Goal: Information Seeking & Learning: Check status

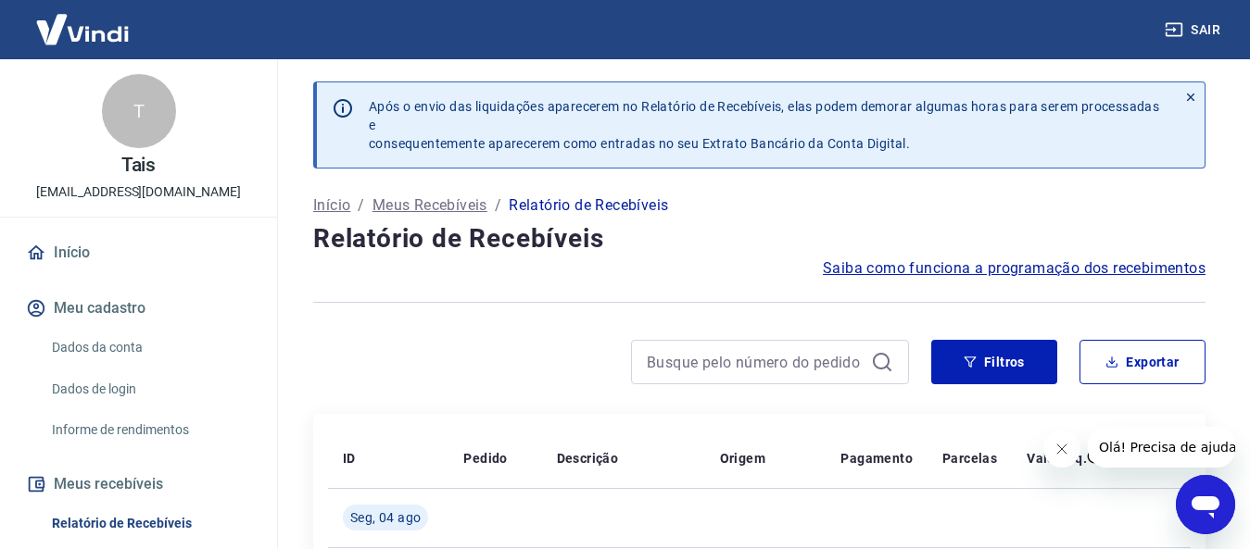
drag, startPoint x: 61, startPoint y: 251, endPoint x: 71, endPoint y: 246, distance: 11.2
click at [62, 250] on link "Início" at bounding box center [138, 253] width 233 height 41
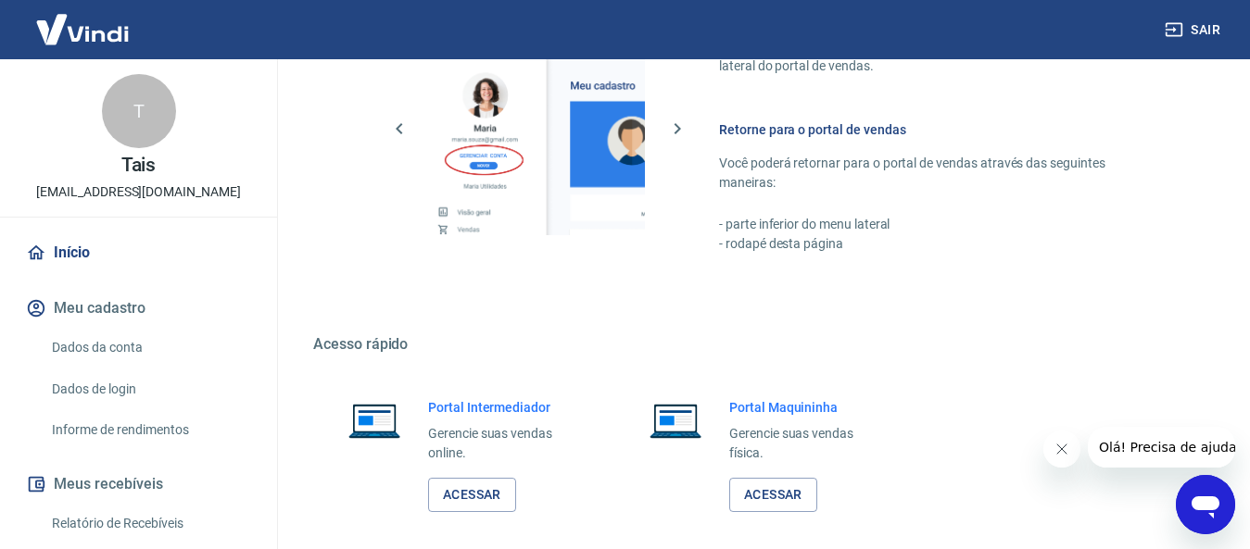
scroll to position [926, 0]
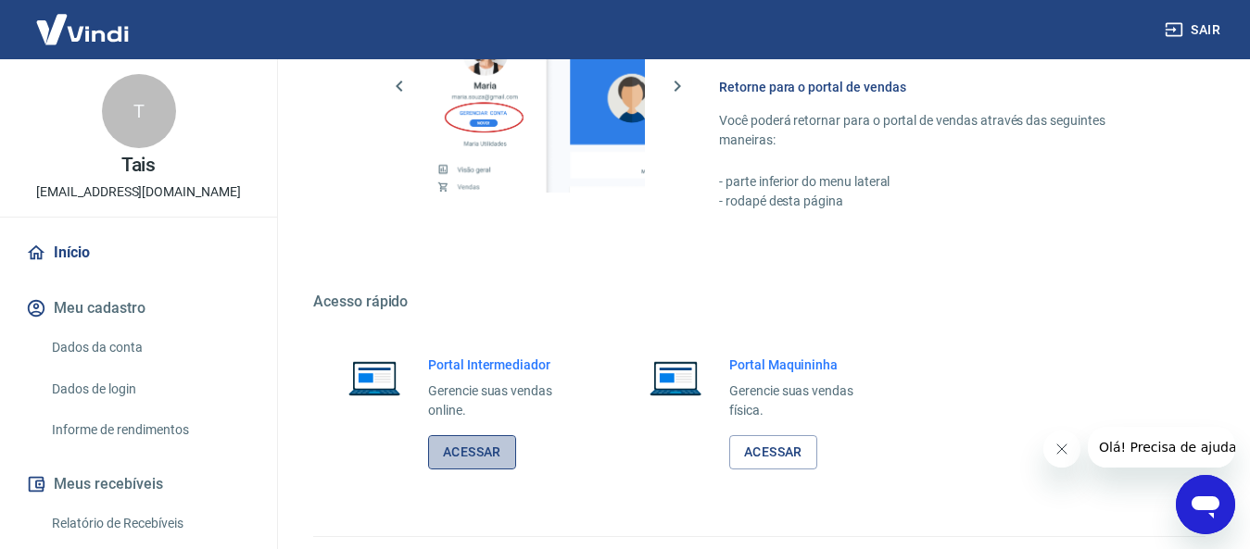
click at [497, 453] on link "Acessar" at bounding box center [472, 452] width 88 height 34
click at [476, 448] on link "Acessar" at bounding box center [472, 452] width 88 height 34
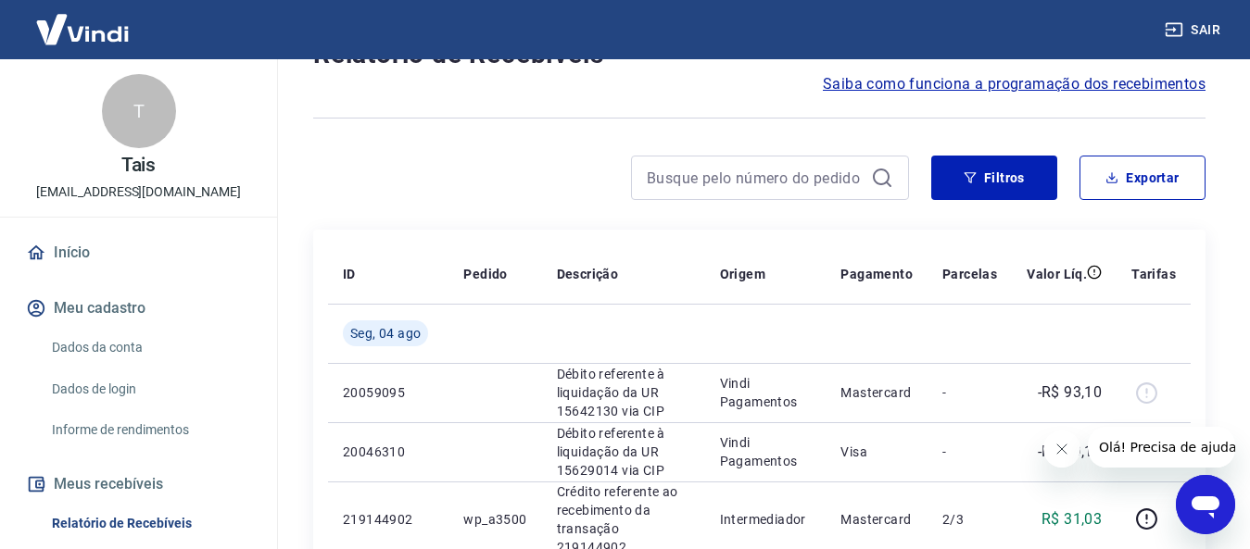
scroll to position [185, 0]
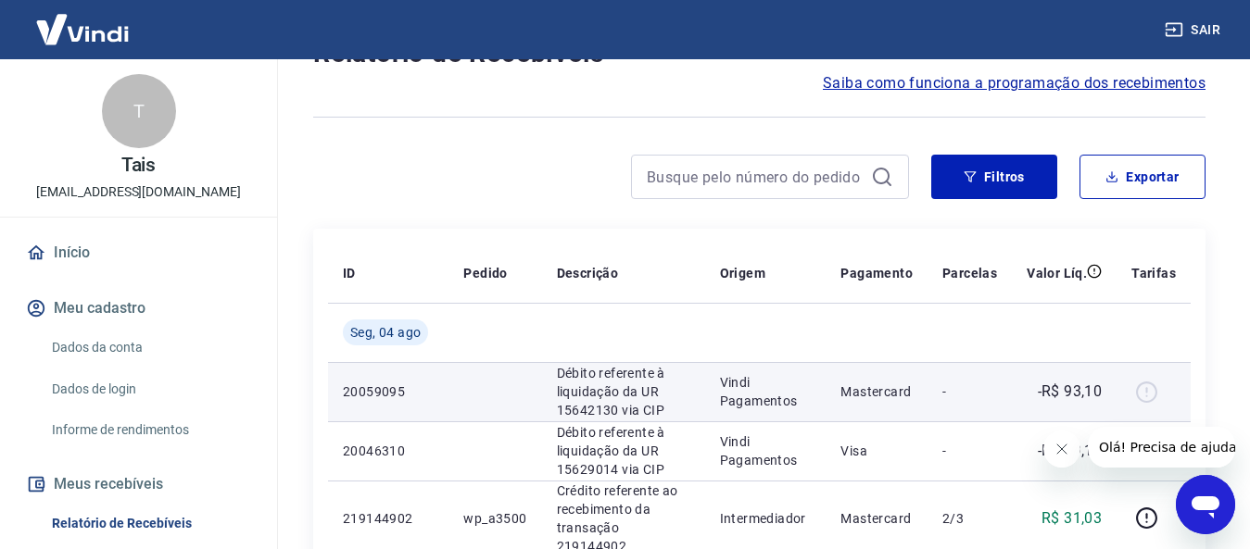
click at [1025, 408] on td "-R$ 93,10" at bounding box center [1064, 391] width 105 height 59
click at [650, 384] on p "Débito referente à liquidação da UR 15642130 via CIP" at bounding box center [623, 392] width 133 height 56
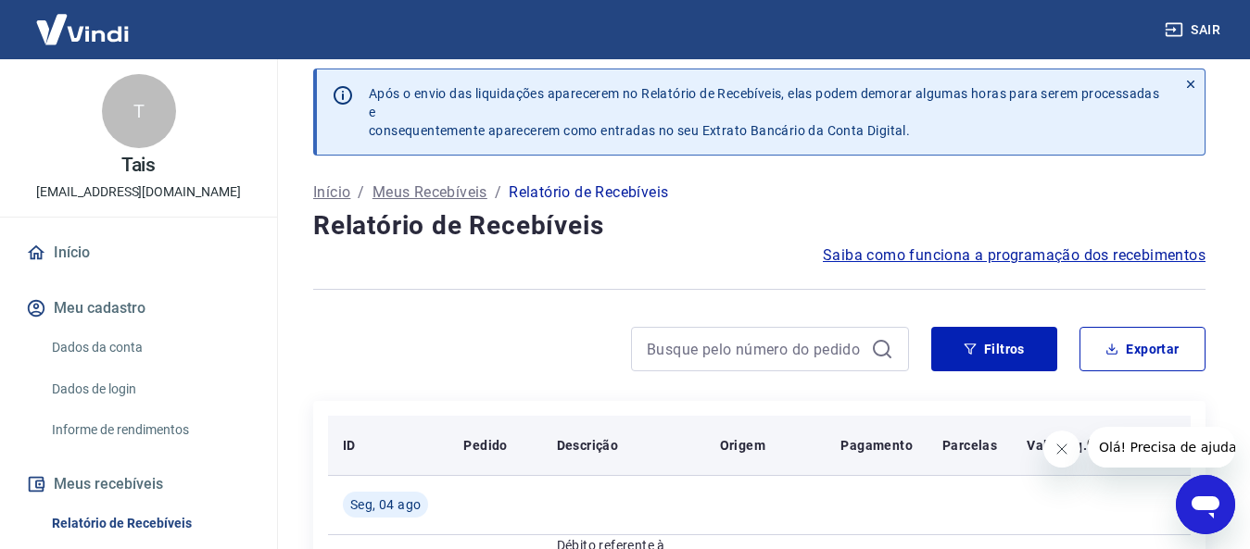
scroll to position [0, 0]
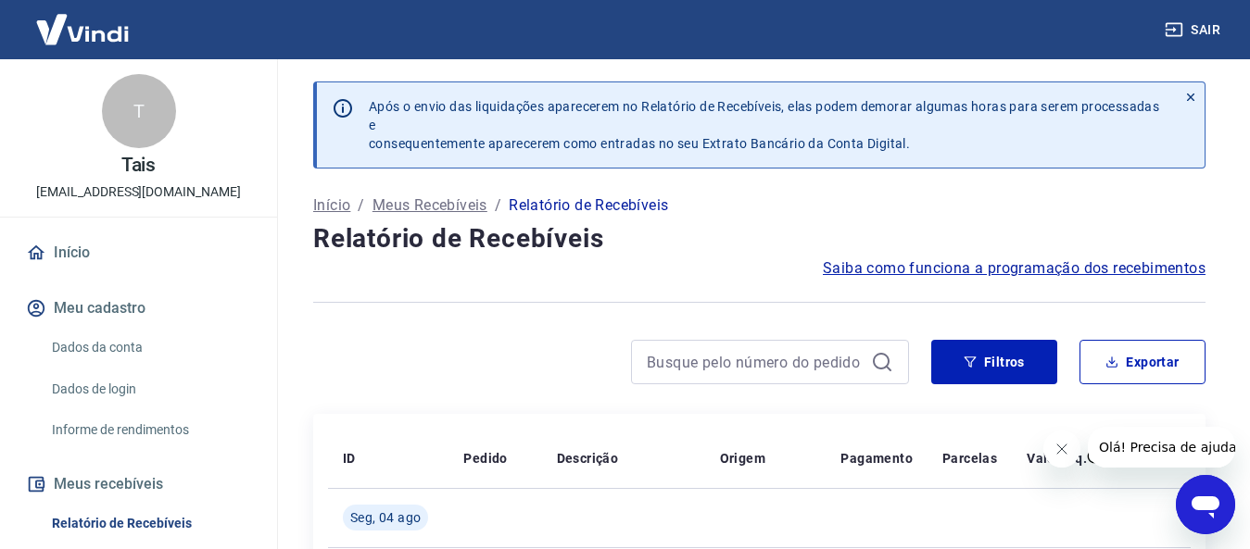
click at [88, 249] on link "Início" at bounding box center [138, 253] width 233 height 41
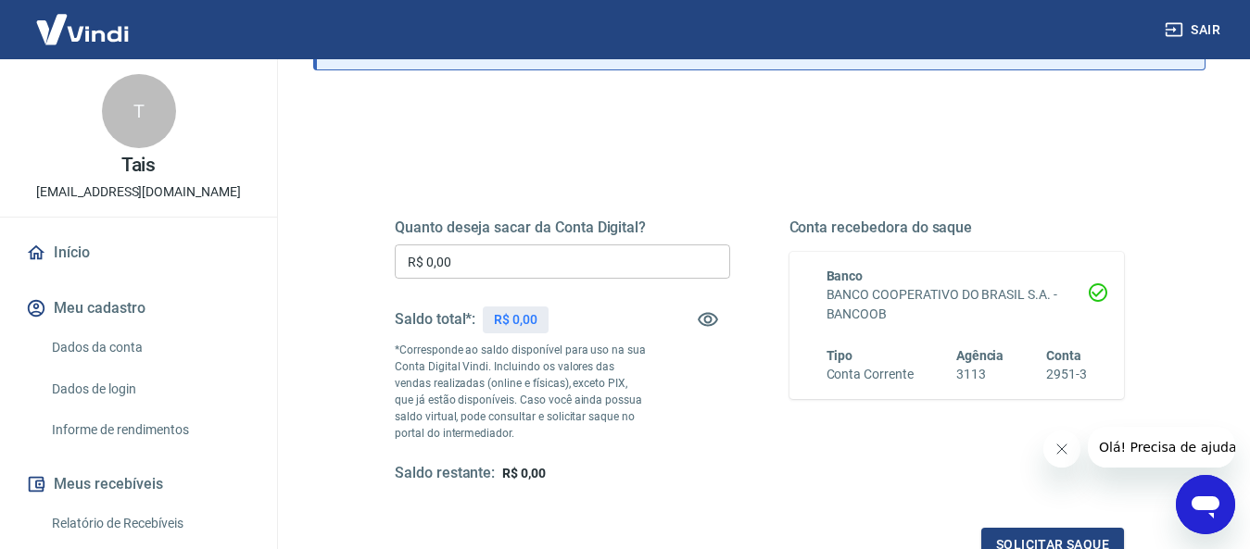
scroll to position [278, 0]
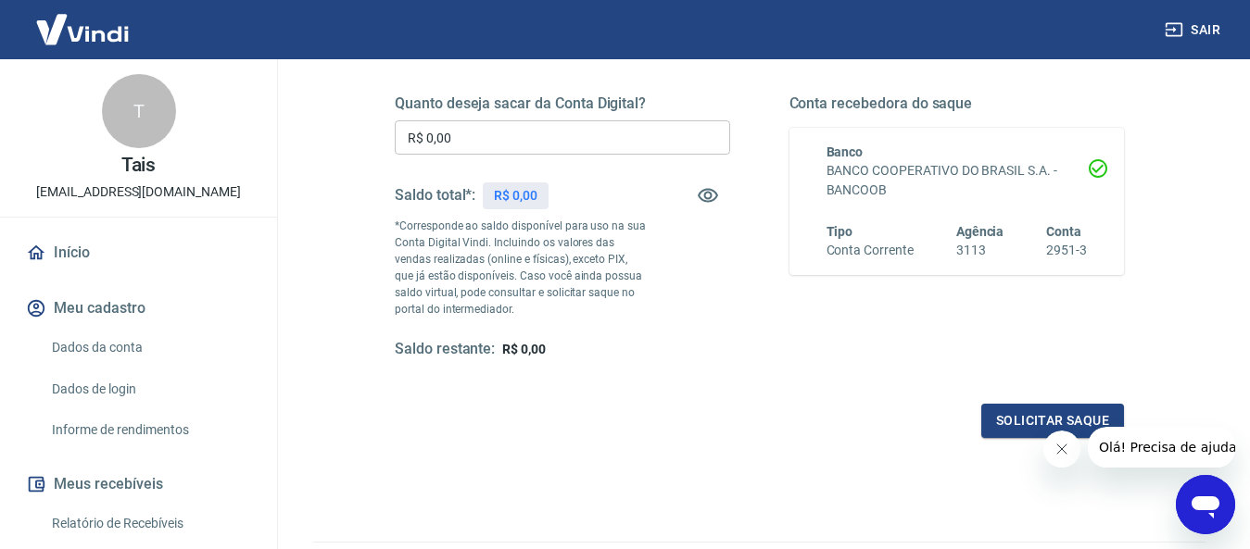
click at [900, 195] on h6 "BANCO COOPERATIVO DO BRASIL S.A. - BANCOOB" at bounding box center [956, 180] width 261 height 39
click at [909, 299] on div "Conta recebedora do saque Banco BANCO COOPERATIVO DO BRASIL S.A. - BANCOOB Tipo…" at bounding box center [956, 226] width 335 height 265
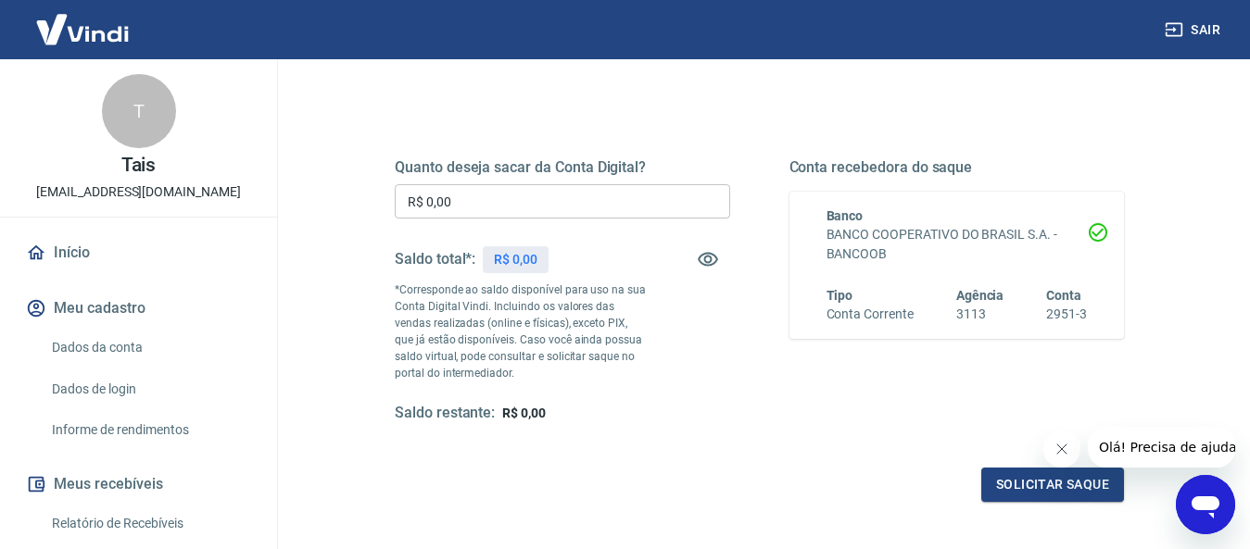
scroll to position [0, 0]
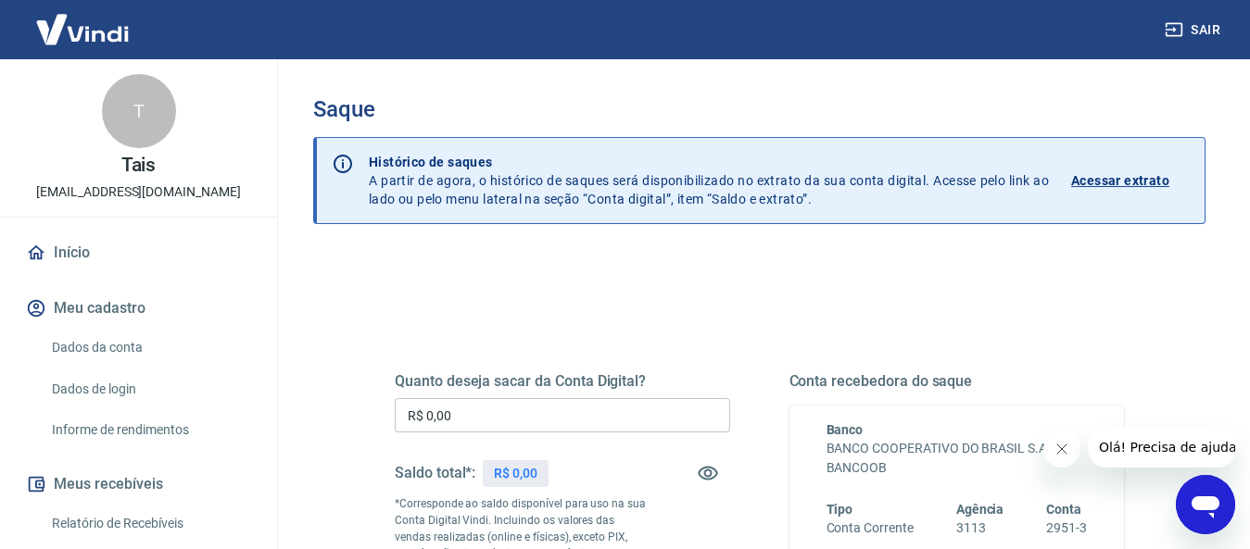
click at [1136, 173] on p "Acessar extrato" at bounding box center [1120, 180] width 98 height 19
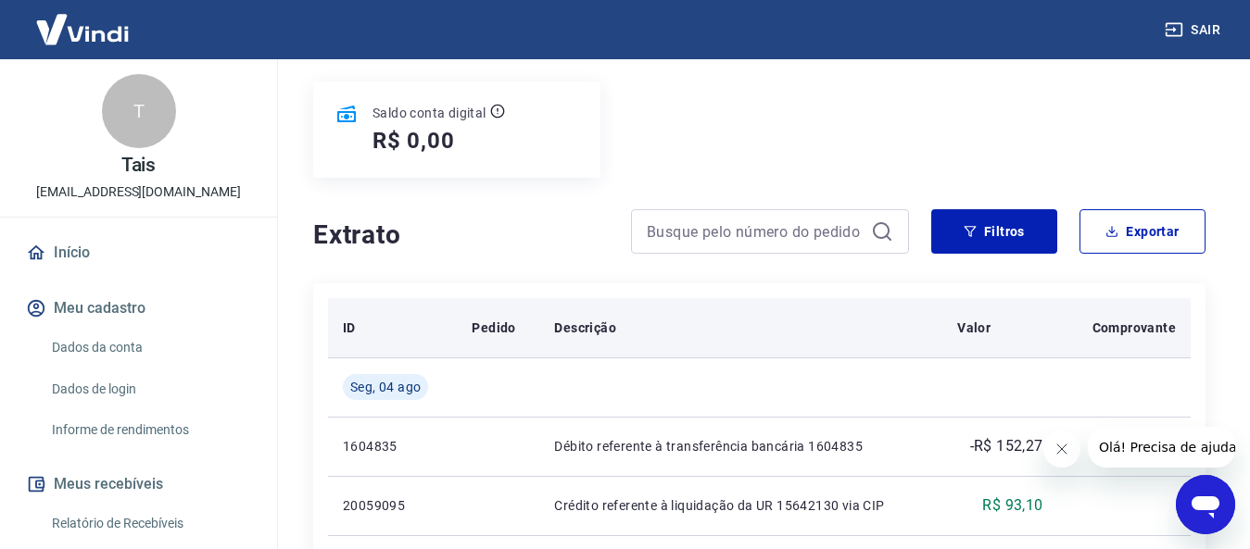
scroll to position [278, 0]
